Goal: Task Accomplishment & Management: Use online tool/utility

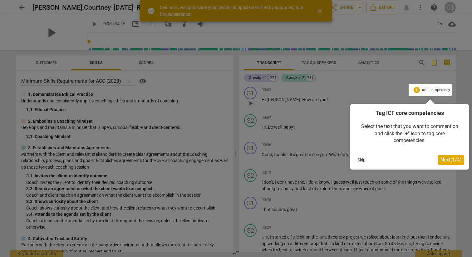
click at [321, 10] on div at bounding box center [236, 128] width 472 height 257
click at [456, 160] on span "Next ( 1 / 4 )" at bounding box center [451, 160] width 21 height 6
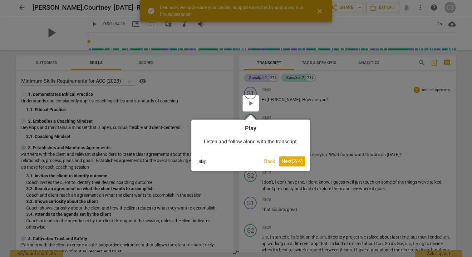
click at [296, 162] on span "Next ( 2 / 4 )" at bounding box center [292, 161] width 21 height 6
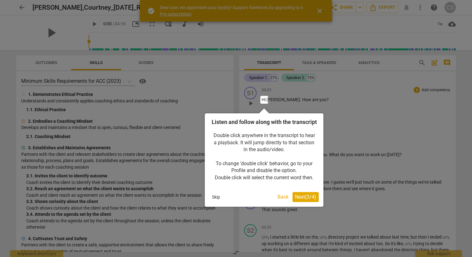
click at [305, 200] on span "Next ( 3 / 4 )" at bounding box center [305, 197] width 21 height 6
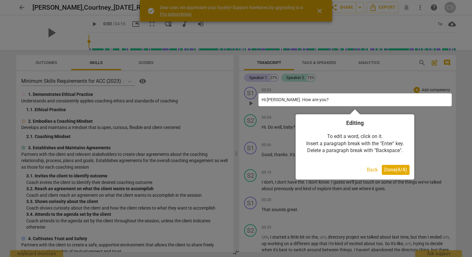
click at [402, 169] on span "Done ( 4 / 4 )" at bounding box center [396, 170] width 23 height 6
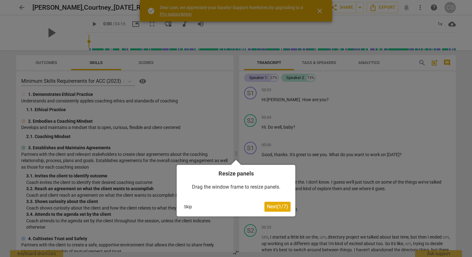
click at [275, 205] on span "Next ( 1 / 7 )" at bounding box center [277, 207] width 21 height 6
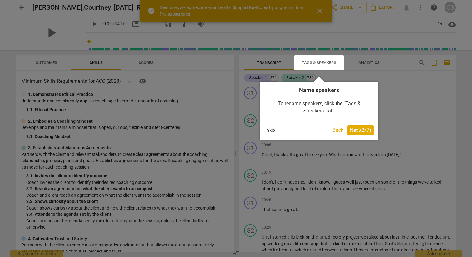
click at [368, 129] on span "Next ( 2 / 7 )" at bounding box center [360, 130] width 21 height 6
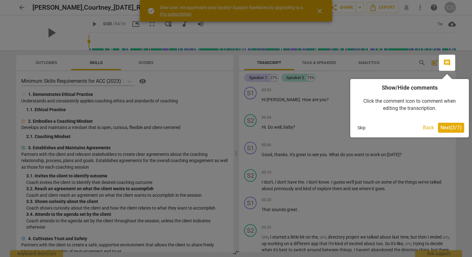
click at [396, 114] on div "Click the comment icon to comment when editing the transcription." at bounding box center [409, 105] width 109 height 27
click at [322, 102] on div at bounding box center [236, 128] width 472 height 257
click at [23, 6] on div at bounding box center [236, 128] width 472 height 257
click at [3, 7] on div at bounding box center [236, 128] width 472 height 257
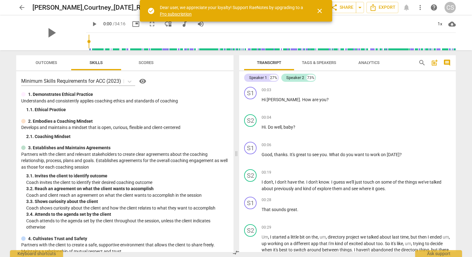
click at [23, 6] on span "arrow_back" at bounding box center [21, 7] width 7 height 7
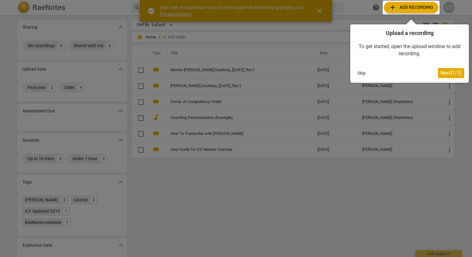
click at [362, 71] on button "Skip" at bounding box center [361, 72] width 13 height 9
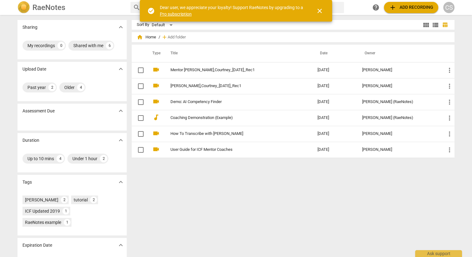
click at [410, 6] on span "add Add recording" at bounding box center [411, 7] width 44 height 7
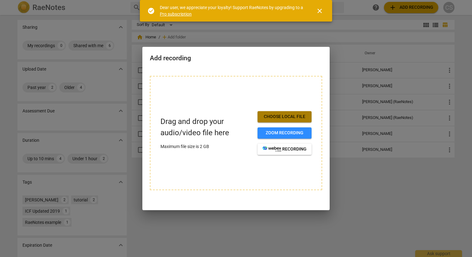
click at [294, 116] on span "Choose local file" at bounding box center [285, 117] width 44 height 6
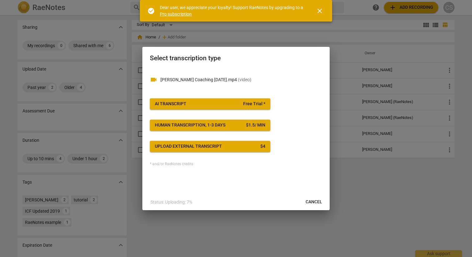
click at [319, 11] on span "close" at bounding box center [319, 10] width 7 height 7
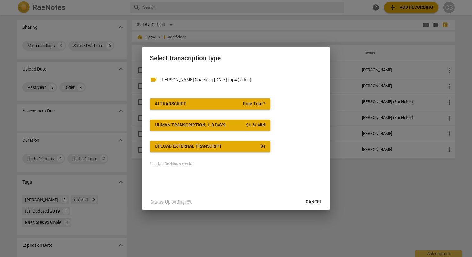
click at [243, 178] on div "videocam Pamela Coaching 9-5-25.mp4 ( video ) AI Transcript Free Trial * Human …" at bounding box center [235, 131] width 187 height 126
click at [231, 106] on span "AI Transcript Free Trial *" at bounding box center [210, 104] width 111 height 6
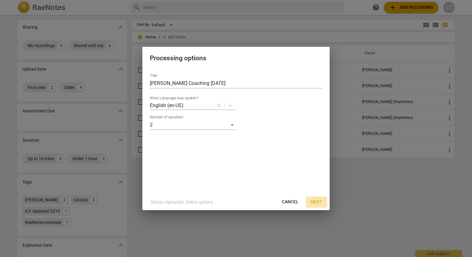
click at [318, 200] on span "Next" at bounding box center [316, 202] width 11 height 6
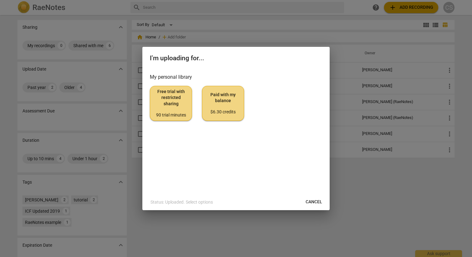
click at [169, 104] on span "Free trial with restricted sharing 90 trial minutes" at bounding box center [171, 103] width 32 height 29
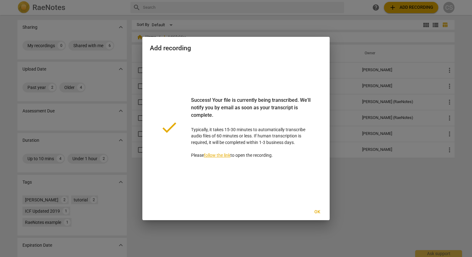
click at [318, 212] on span "Ok" at bounding box center [317, 212] width 10 height 6
